Goal: Navigation & Orientation: Find specific page/section

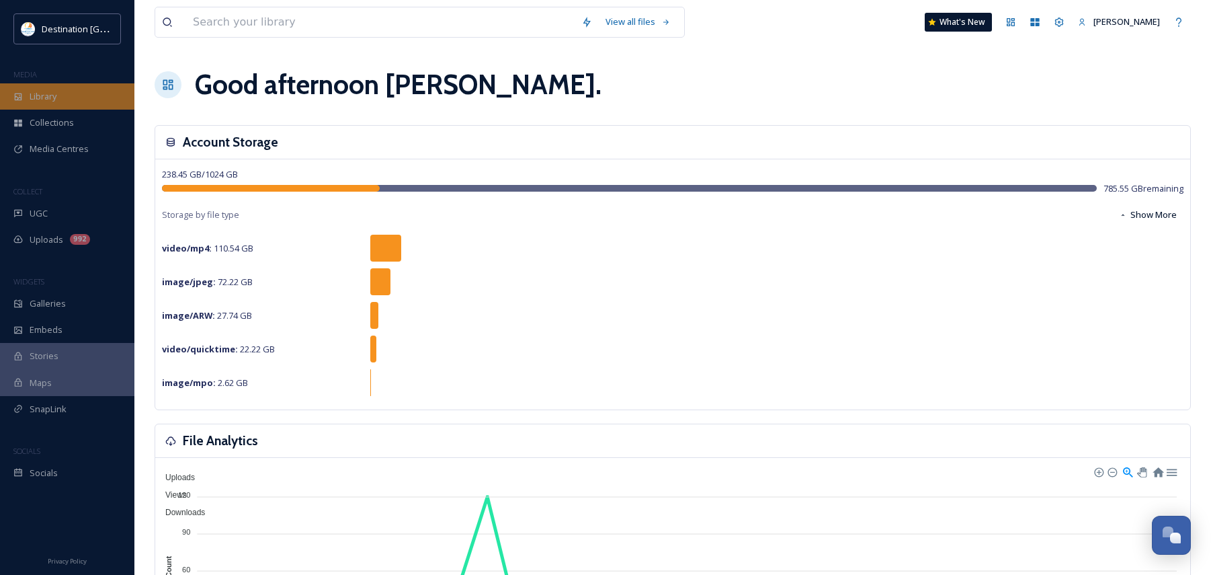
click at [69, 108] on div "Library" at bounding box center [67, 96] width 134 height 26
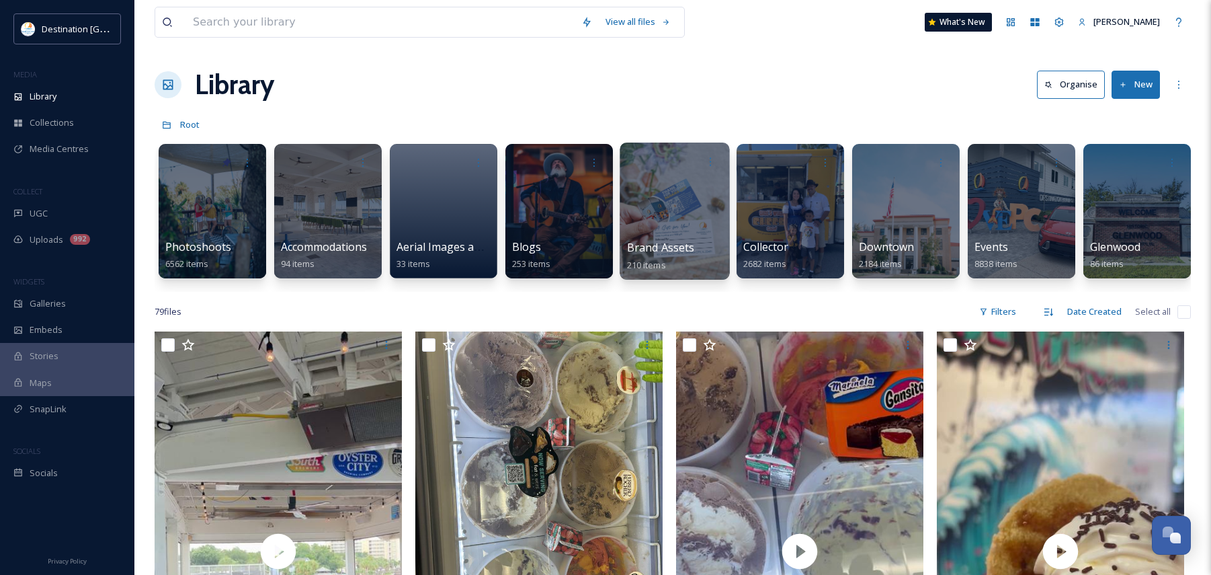
click at [650, 233] on div at bounding box center [675, 210] width 110 height 137
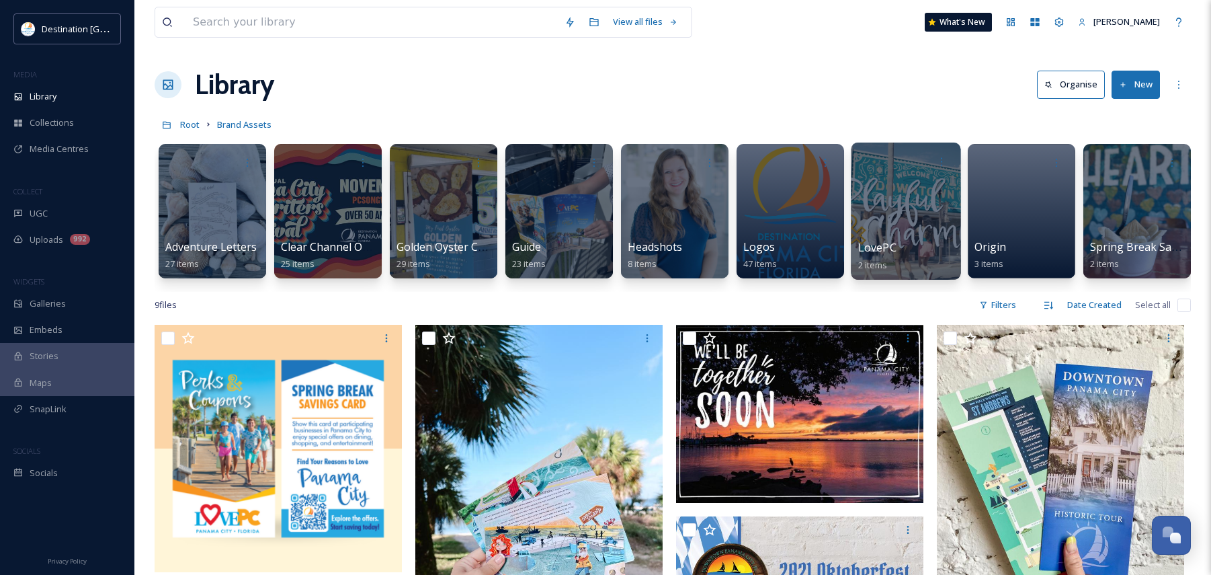
click at [926, 255] on div "LovePC 2 items" at bounding box center [906, 256] width 96 height 34
click at [909, 234] on div at bounding box center [906, 210] width 110 height 137
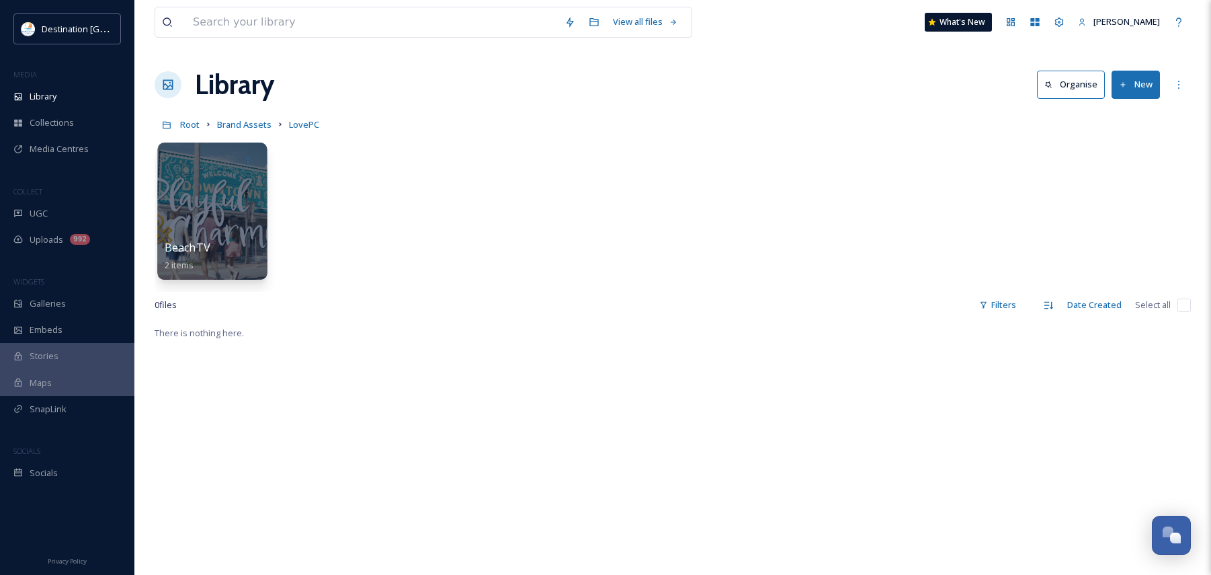
click at [241, 255] on div "BeachTV 2 items" at bounding box center [213, 256] width 96 height 34
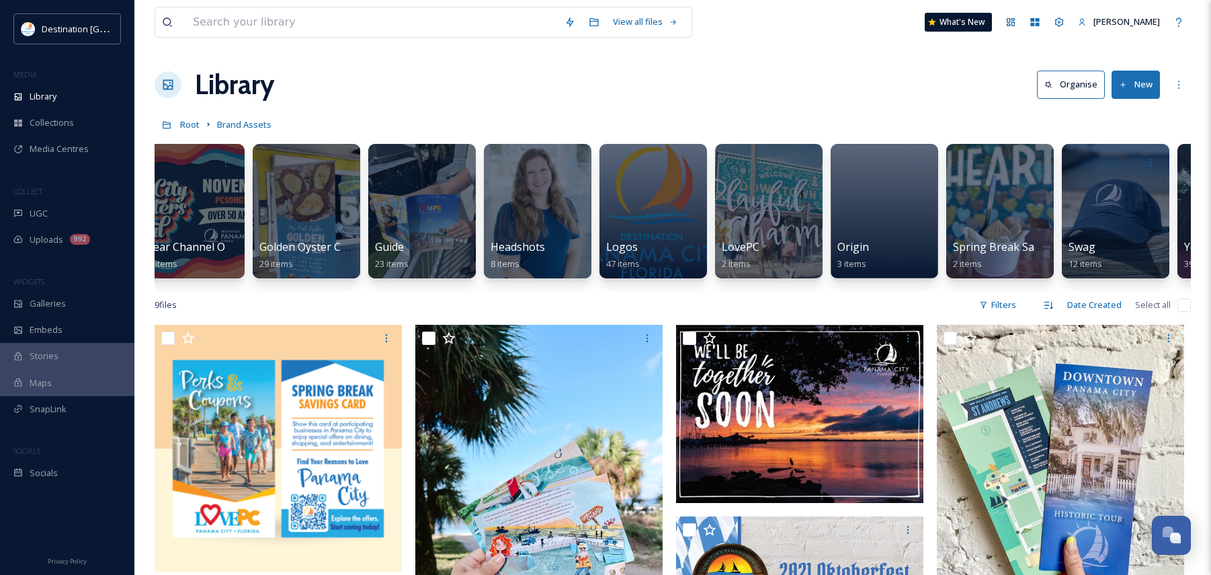
scroll to position [0, 235]
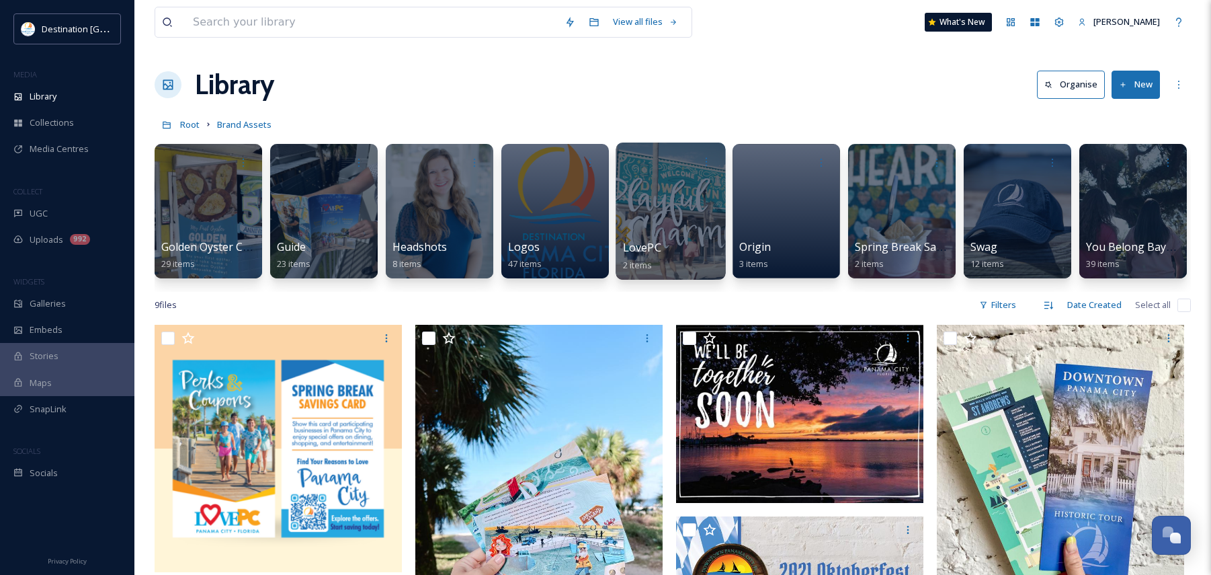
click at [698, 208] on div at bounding box center [671, 210] width 110 height 137
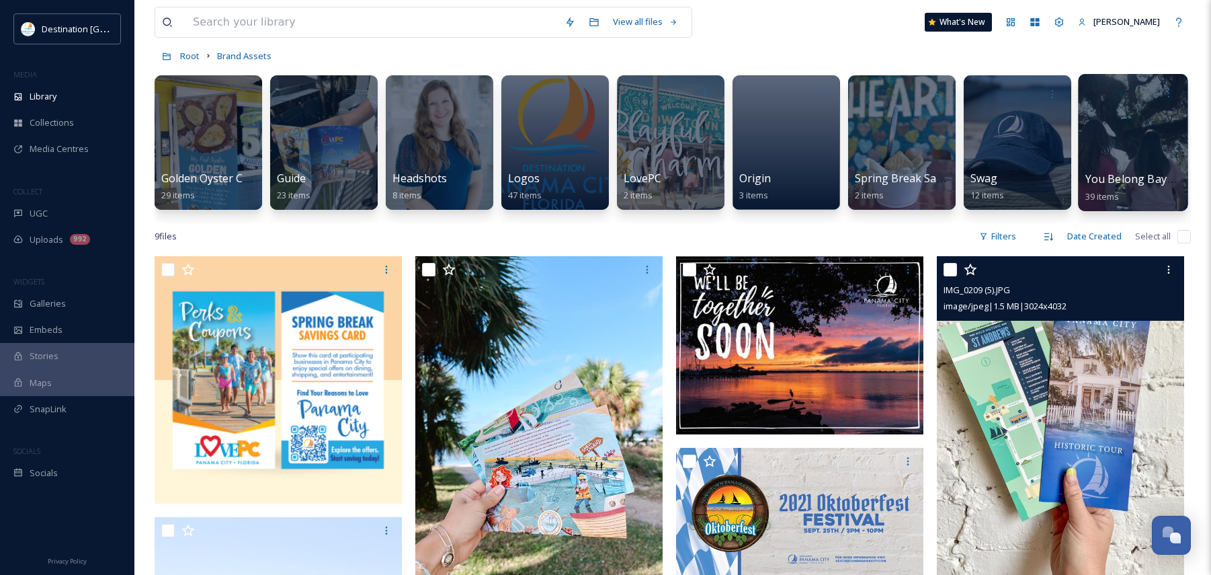
scroll to position [67, 0]
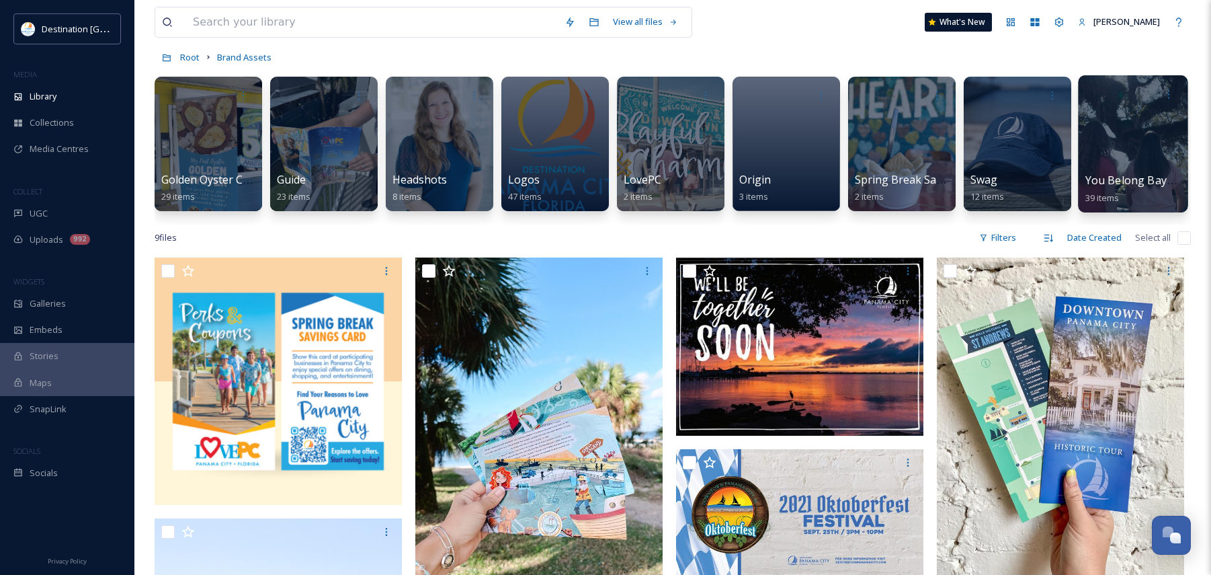
click at [1148, 146] on div at bounding box center [1133, 143] width 110 height 137
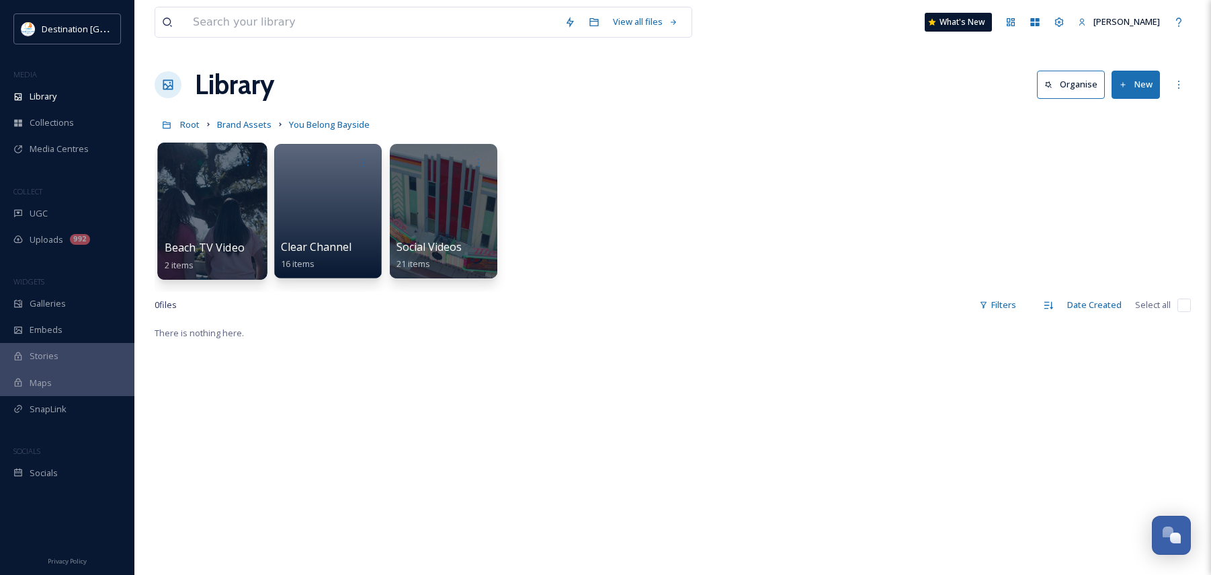
click at [230, 218] on div at bounding box center [212, 210] width 110 height 137
click at [313, 222] on div at bounding box center [328, 210] width 110 height 137
